Goal: Information Seeking & Learning: Learn about a topic

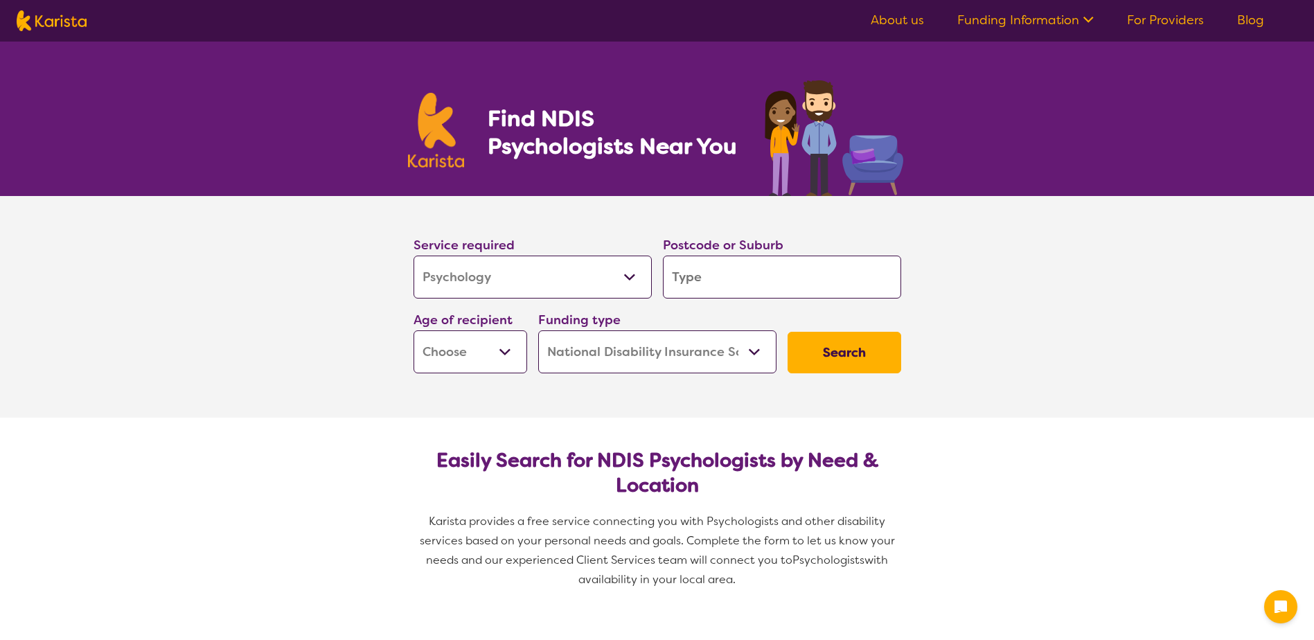
select select "Psychology"
select select "NDIS"
select select "Psychology"
select select "NDIS"
click at [776, 279] on input "search" at bounding box center [782, 277] width 238 height 43
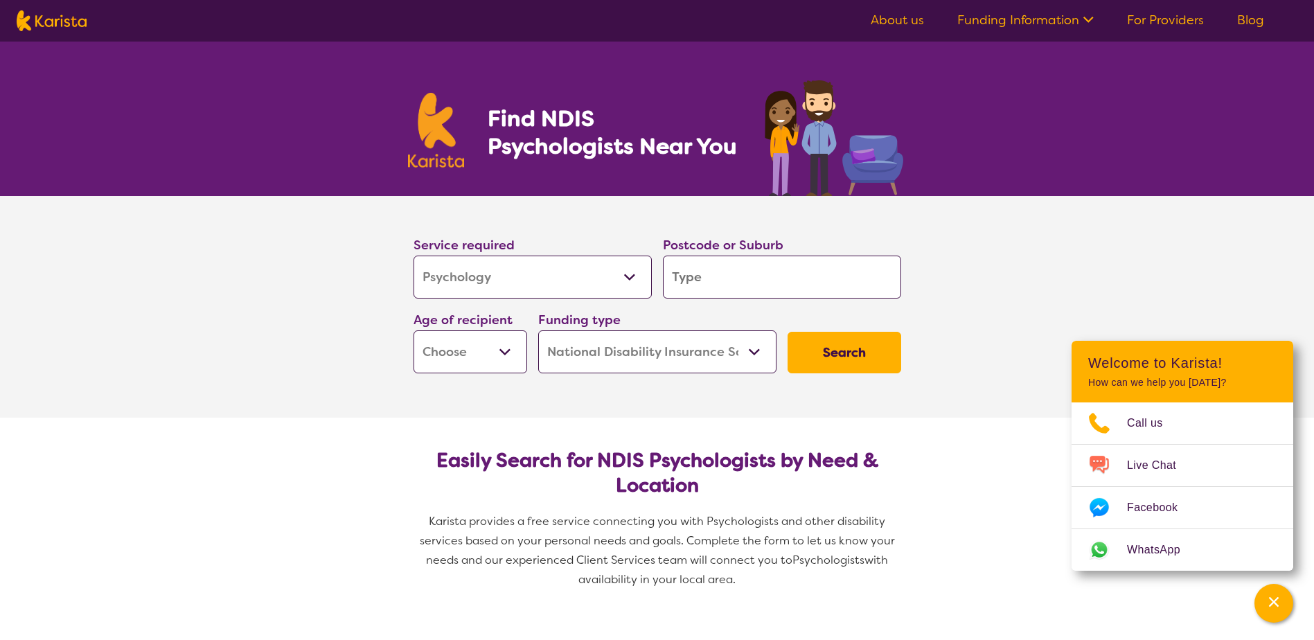
click at [751, 289] on input "search" at bounding box center [782, 277] width 238 height 43
type input "4"
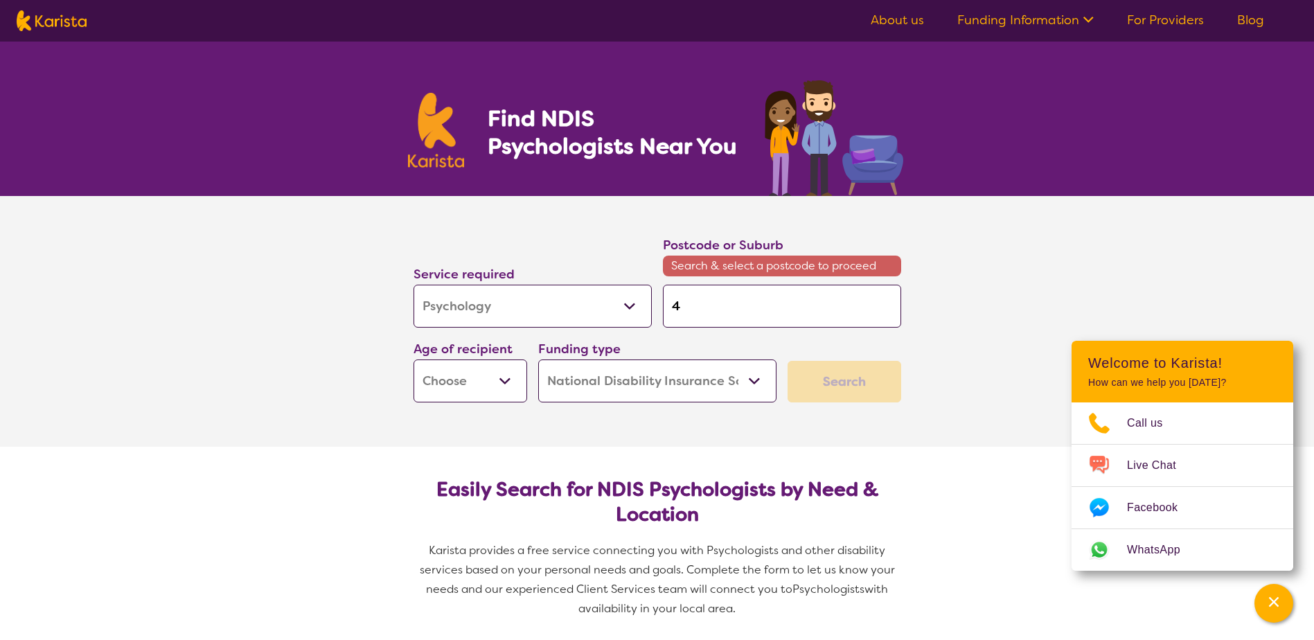
type input "43"
type input "4"
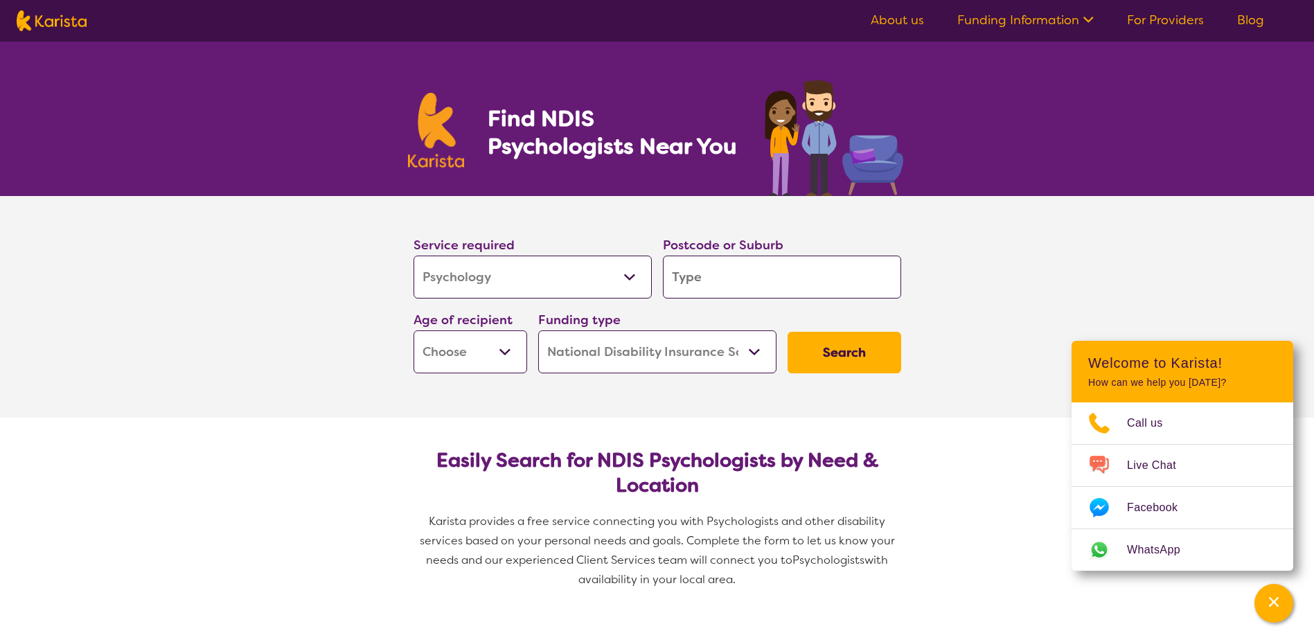
type input "3"
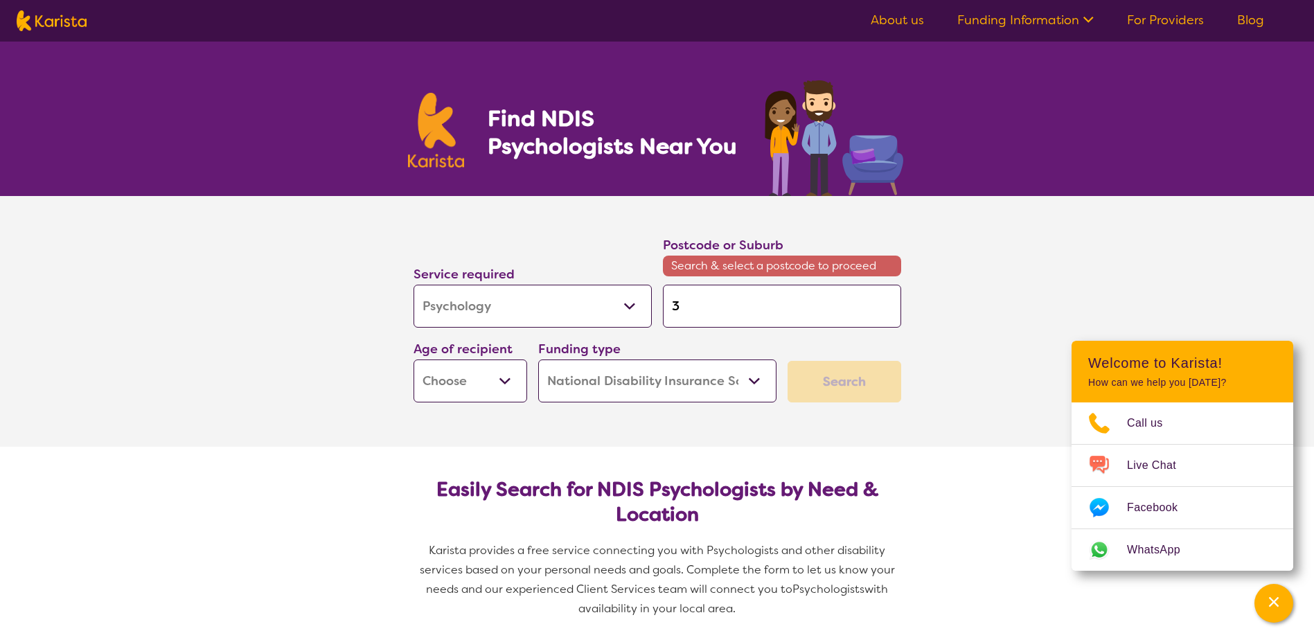
type input "34"
type input "342"
type input "3429"
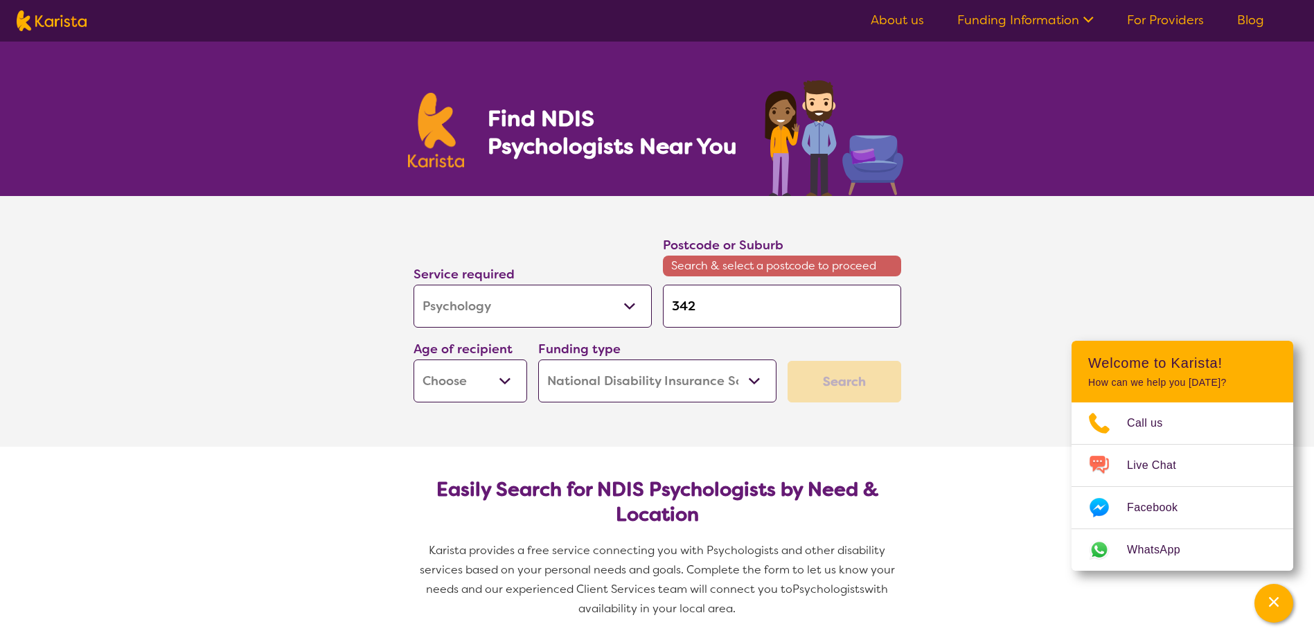
type input "3429"
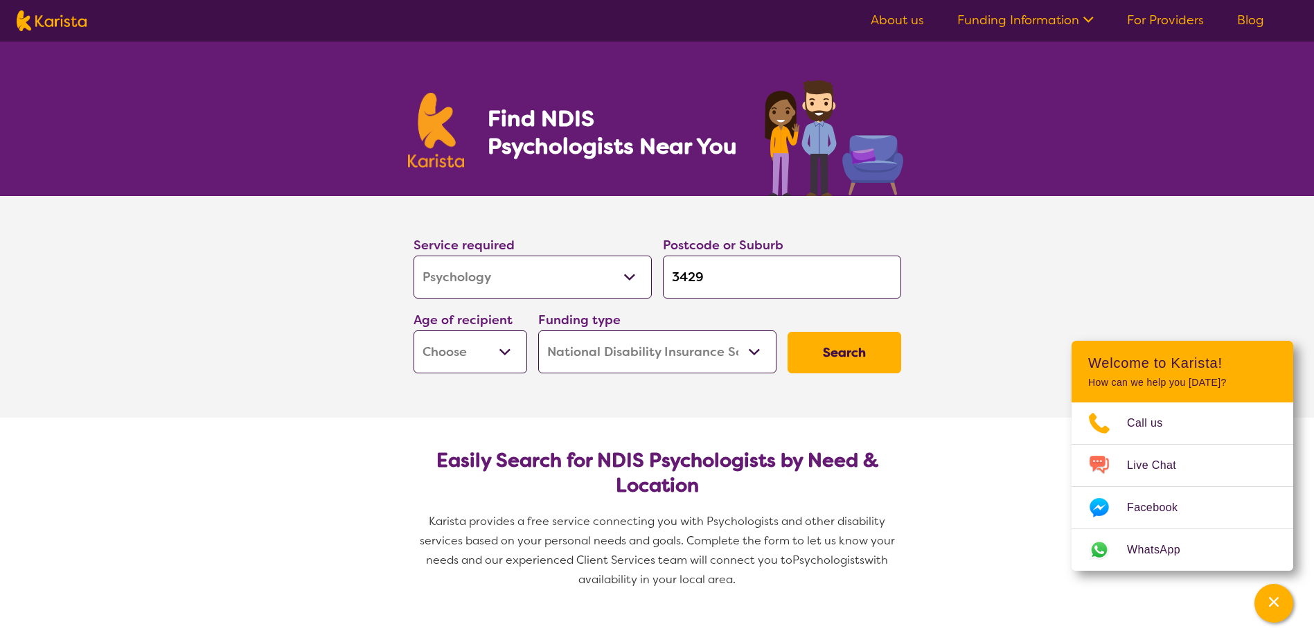
type input "3429"
click at [788, 332] on button "Search" at bounding box center [845, 353] width 114 height 42
click at [494, 350] on select "Early Childhood - 0 to 9 Child - 10 to 11 Adolescent - 12 to 17 Adult - 18 to 6…" at bounding box center [471, 351] width 114 height 43
select select "AS"
click at [414, 330] on select "Early Childhood - 0 to 9 Child - 10 to 11 Adolescent - 12 to 17 Adult - 18 to 6…" at bounding box center [471, 351] width 114 height 43
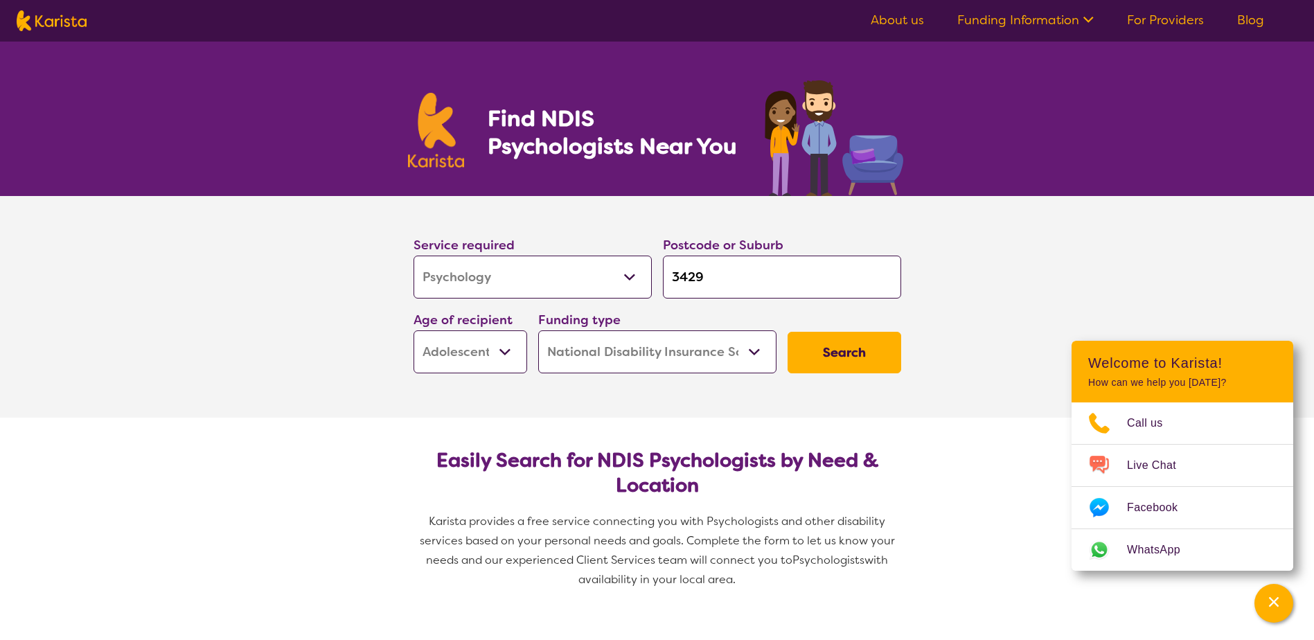
select select "AS"
click at [731, 357] on select "Home Care Package (HCP) National Disability Insurance Scheme (NDIS) I don't know" at bounding box center [657, 351] width 238 height 43
click at [846, 347] on button "Search" at bounding box center [845, 353] width 114 height 42
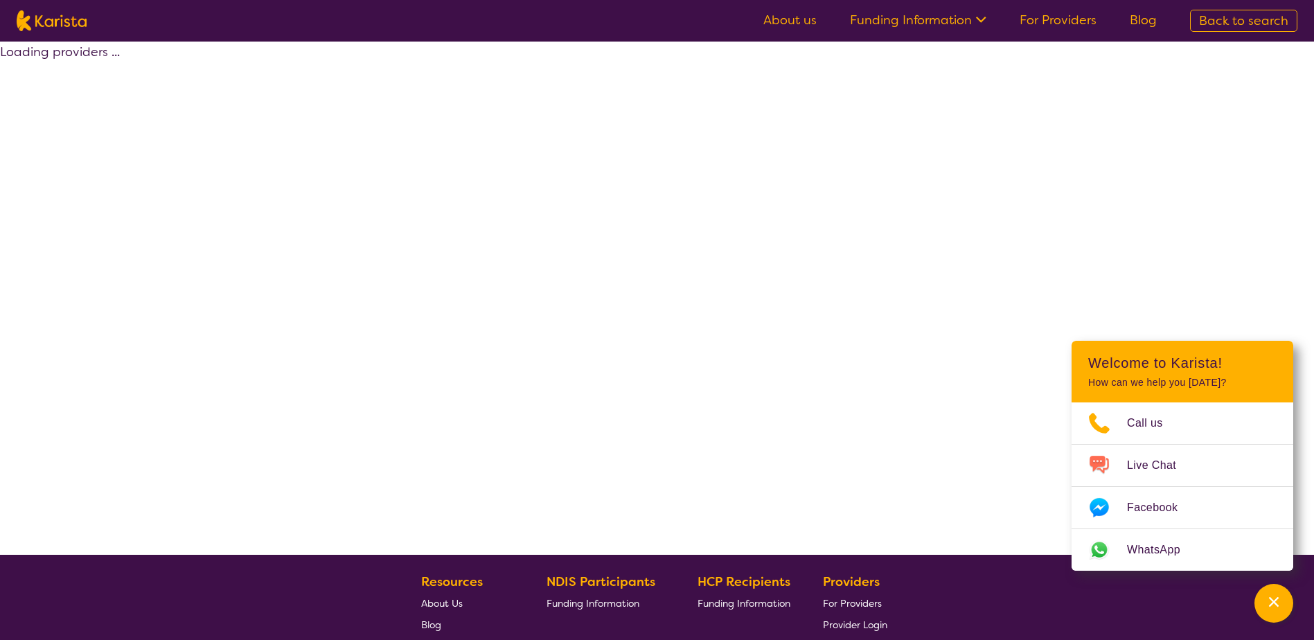
select select "by_score"
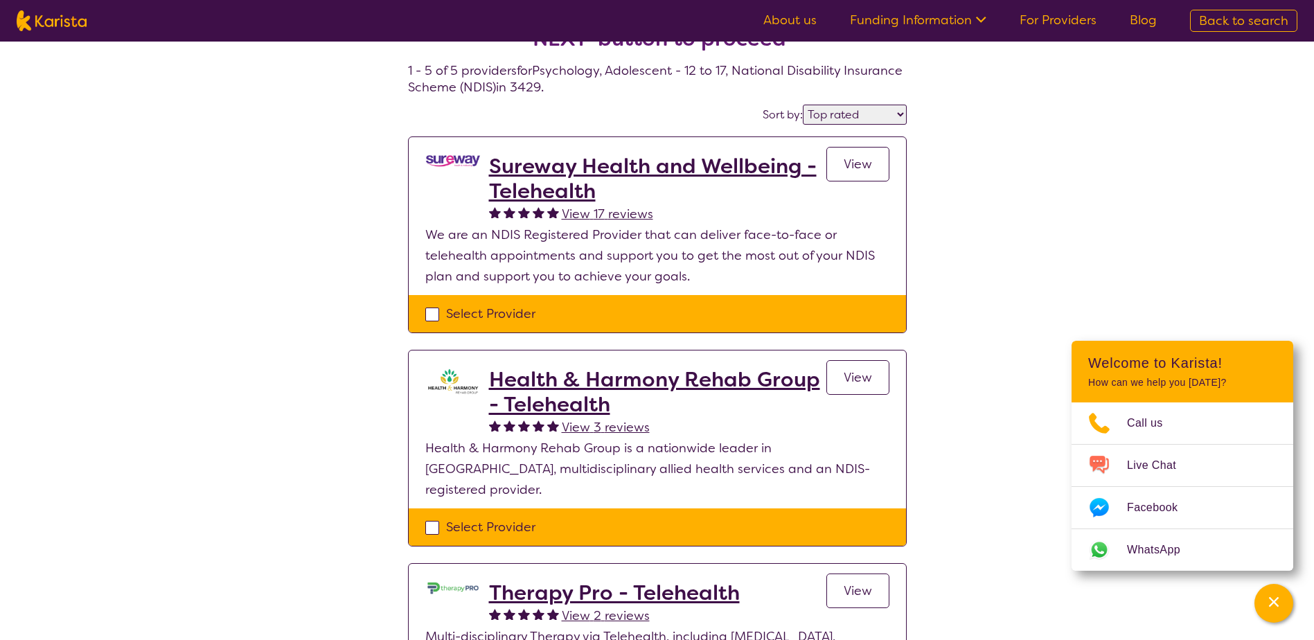
scroll to position [139, 0]
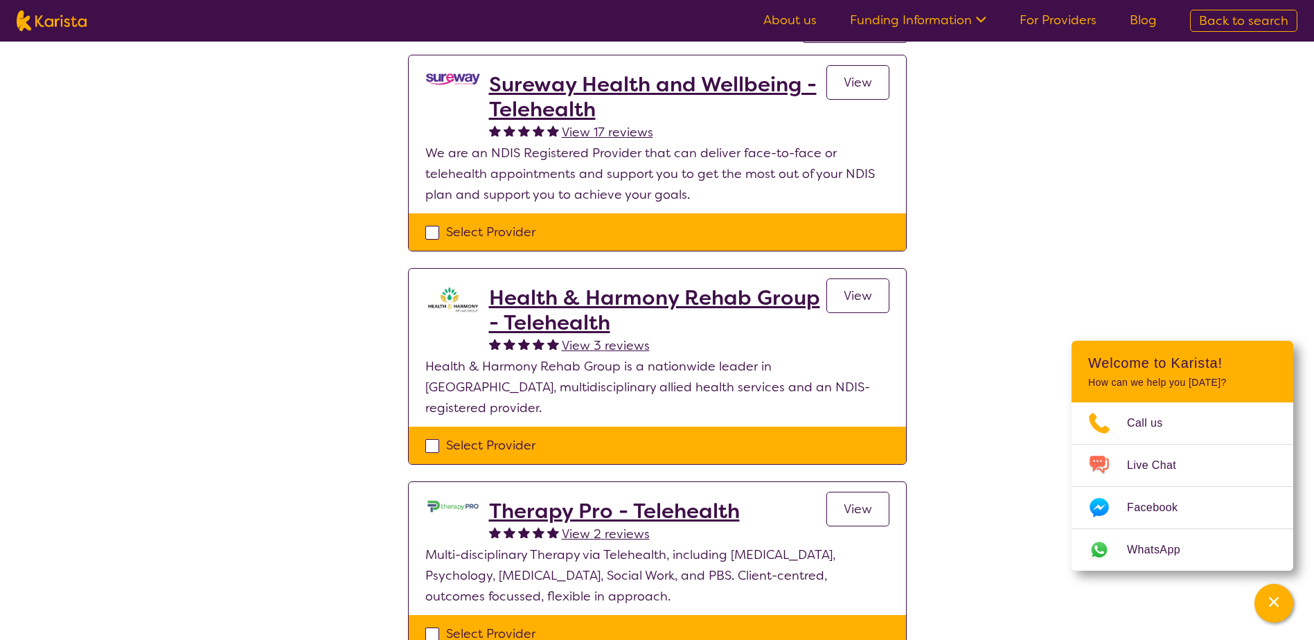
click at [860, 86] on span "View" at bounding box center [858, 82] width 28 height 17
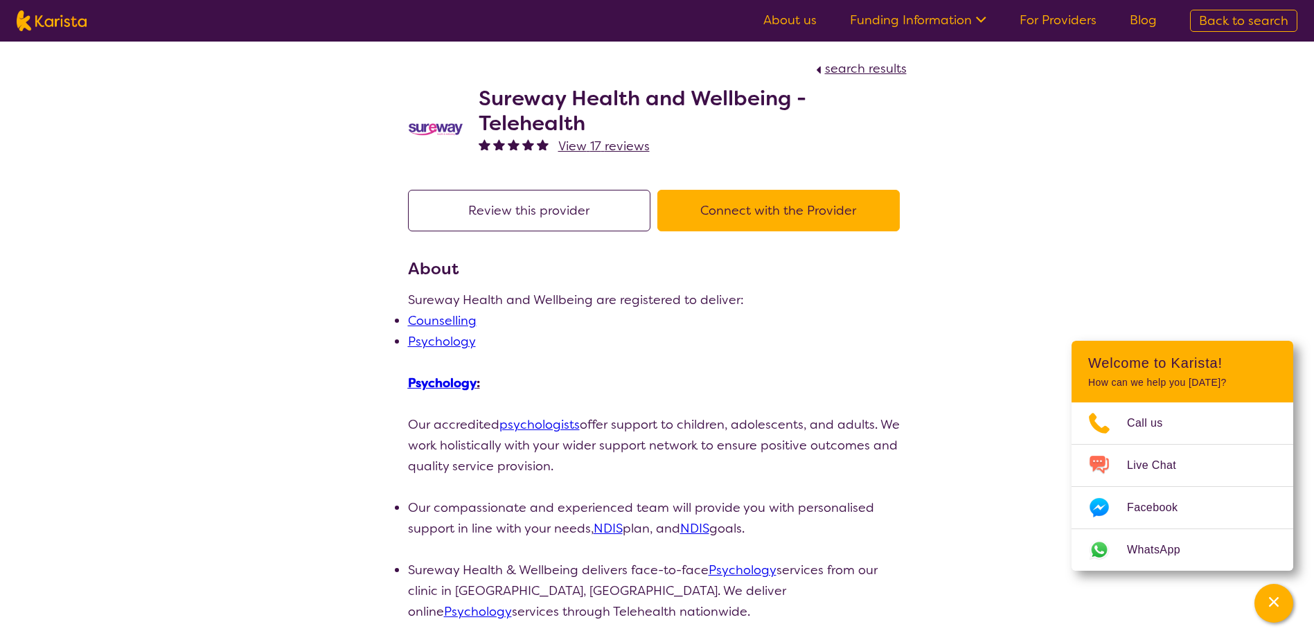
click at [804, 200] on button "Connect with the Provider" at bounding box center [779, 211] width 242 height 42
click at [845, 74] on span "search results" at bounding box center [866, 68] width 82 height 17
select select "by_score"
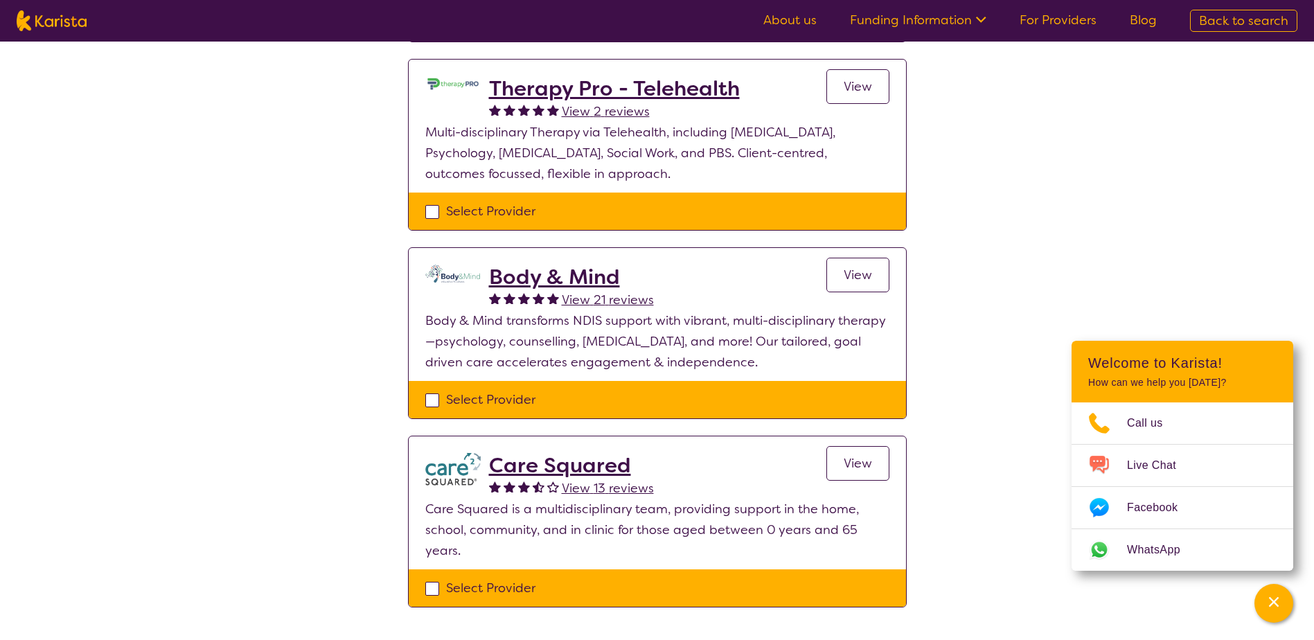
scroll to position [693, 0]
